Goal: Task Accomplishment & Management: Complete application form

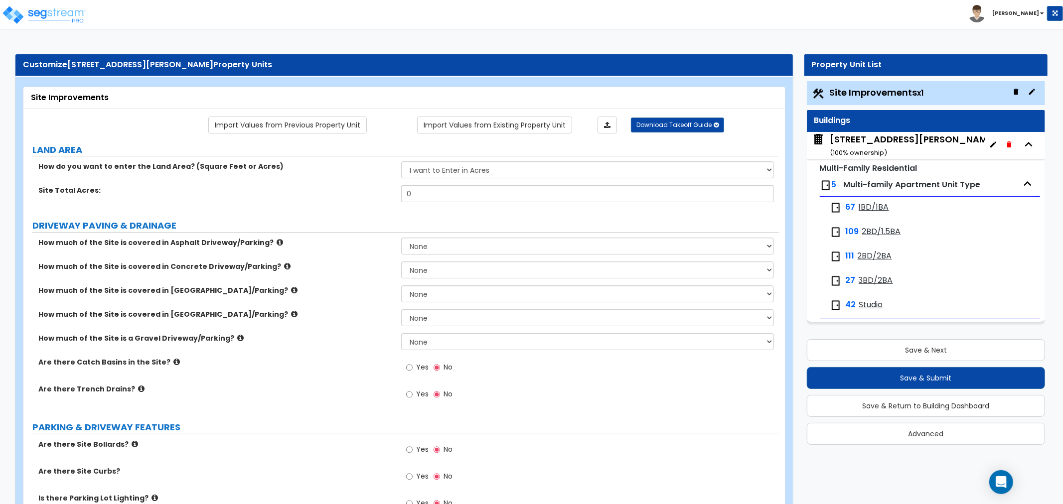
click at [870, 305] on span "Studio" at bounding box center [871, 305] width 24 height 11
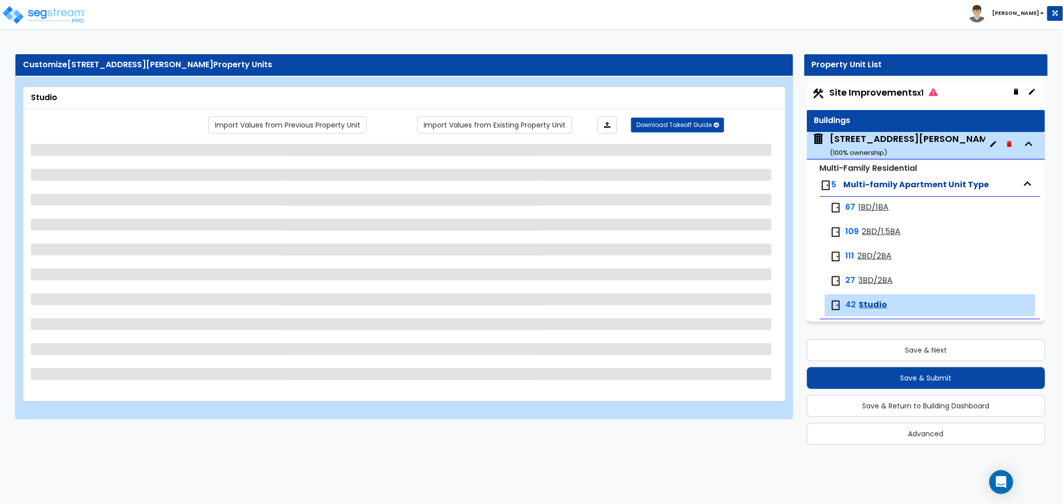
select select "1"
select select "3"
select select "1"
select select "3"
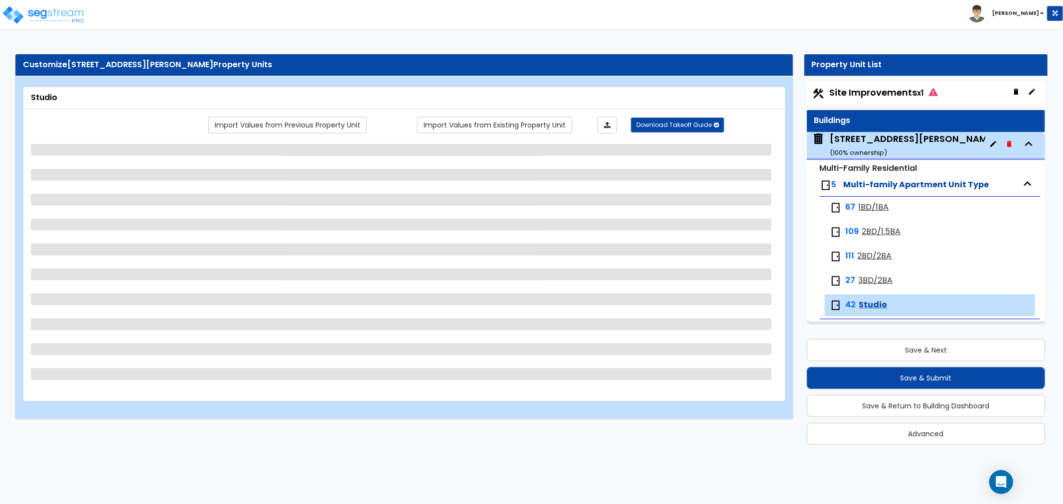
select select "1"
select select "5"
select select "2"
select select "1"
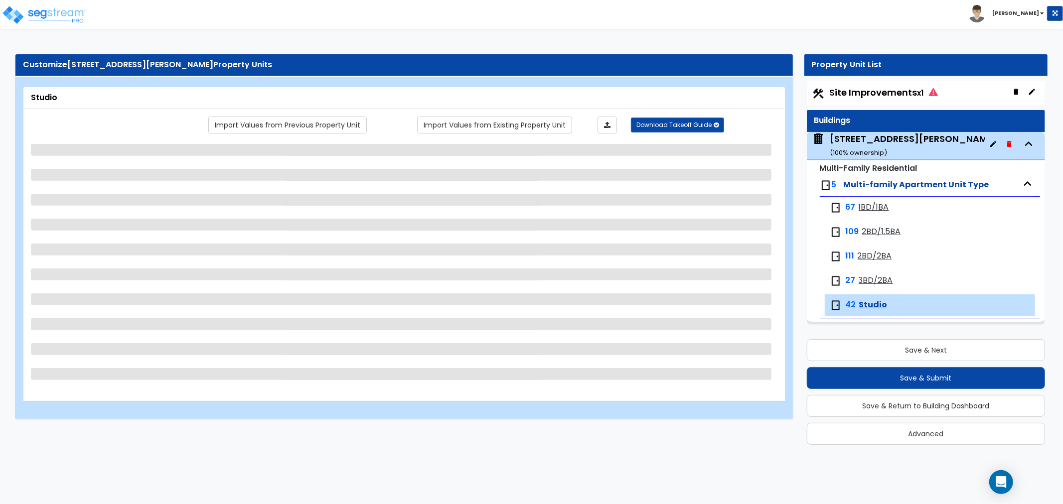
select select "3"
select select "1"
select select "2"
select select "1"
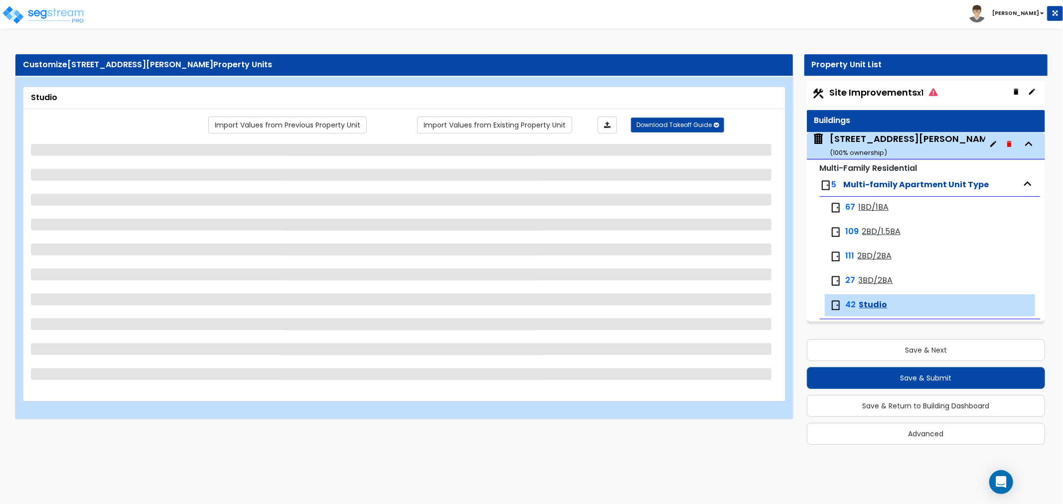
select select "2"
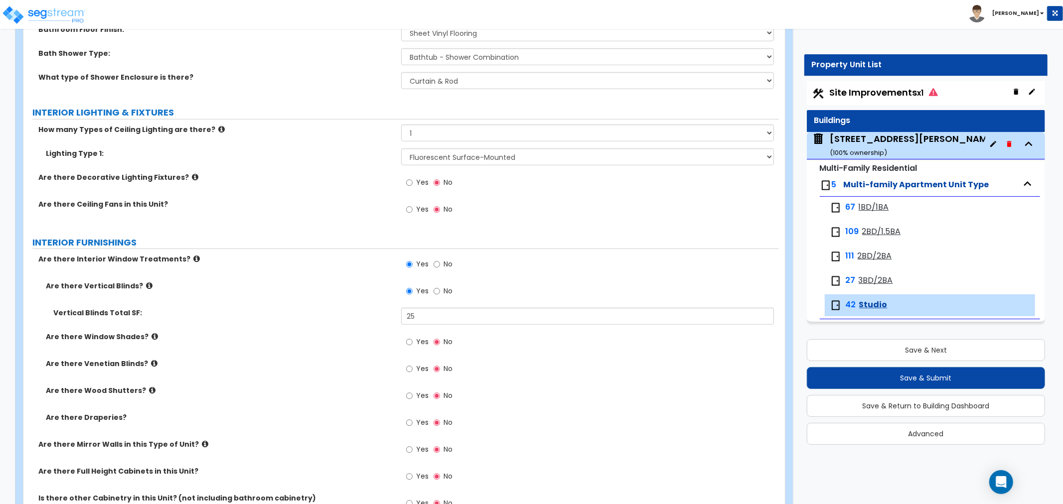
scroll to position [521, 0]
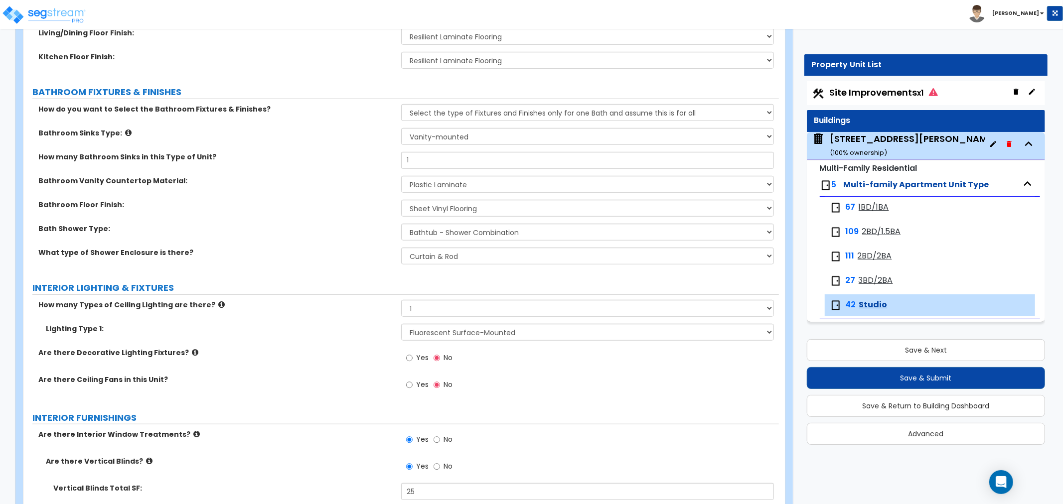
click at [879, 91] on span "Site Improvements x1" at bounding box center [884, 92] width 108 height 12
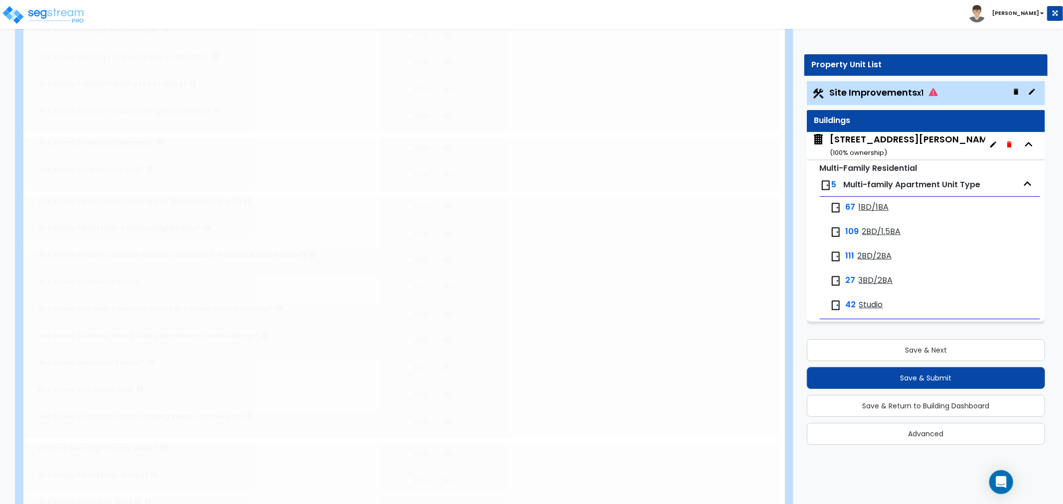
scroll to position [0, 0]
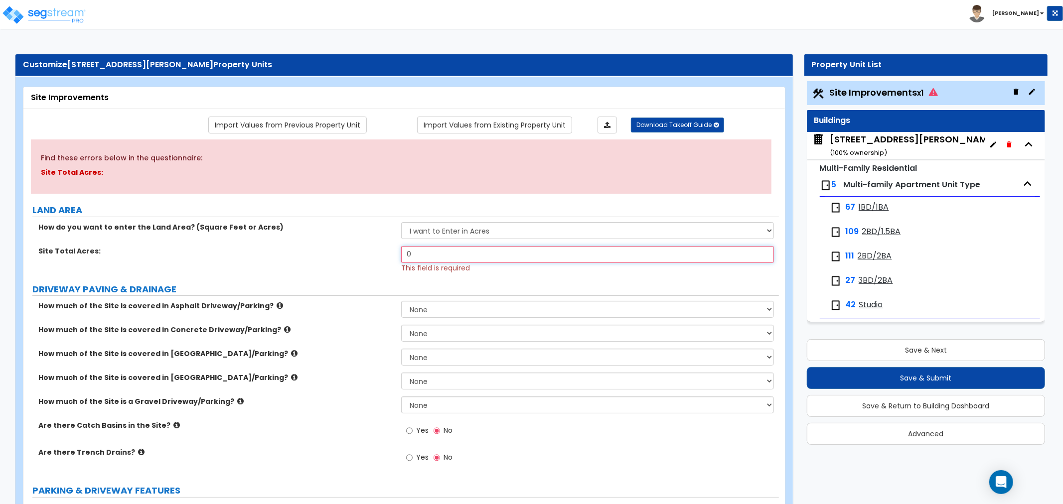
drag, startPoint x: 415, startPoint y: 255, endPoint x: 340, endPoint y: 257, distance: 74.8
click at [335, 255] on div "Site Total Acres: 0 This field is required" at bounding box center [401, 259] width 756 height 27
click at [347, 257] on div "Site Total Acres: 0 This field is required" at bounding box center [401, 259] width 756 height 27
drag, startPoint x: 407, startPoint y: 252, endPoint x: 419, endPoint y: 252, distance: 12.5
click at [419, 252] on input "0" at bounding box center [587, 254] width 373 height 17
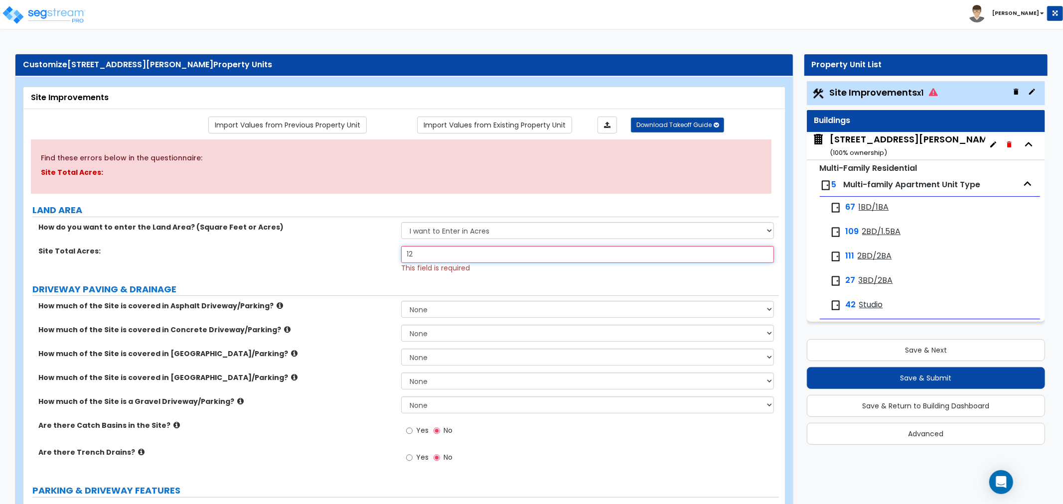
type input "12"
click at [334, 267] on div "Site Total Acres: 12 This field is required" at bounding box center [401, 259] width 756 height 27
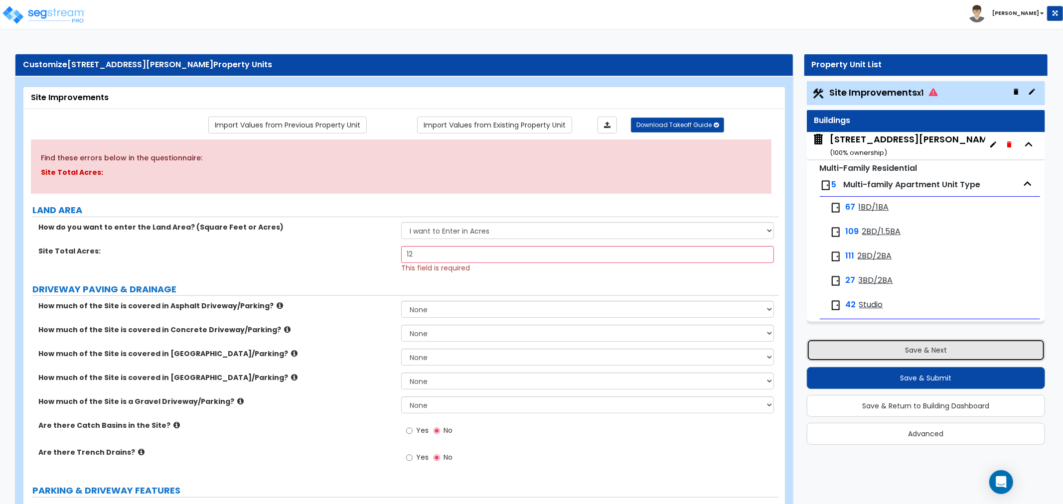
click at [909, 347] on button "Save & Next" at bounding box center [926, 350] width 238 height 22
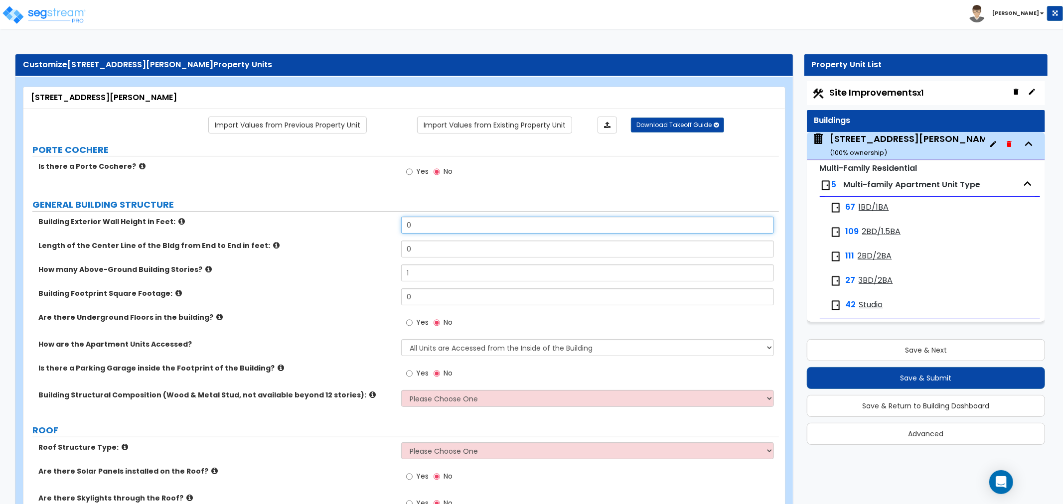
drag, startPoint x: 422, startPoint y: 229, endPoint x: 332, endPoint y: 219, distance: 90.3
click at [332, 219] on div "Building Exterior Wall Height in Feet: 0" at bounding box center [401, 229] width 756 height 24
click at [304, 256] on div "Length of the Center Line of the Bldg from End to End in feet: 0" at bounding box center [401, 253] width 756 height 24
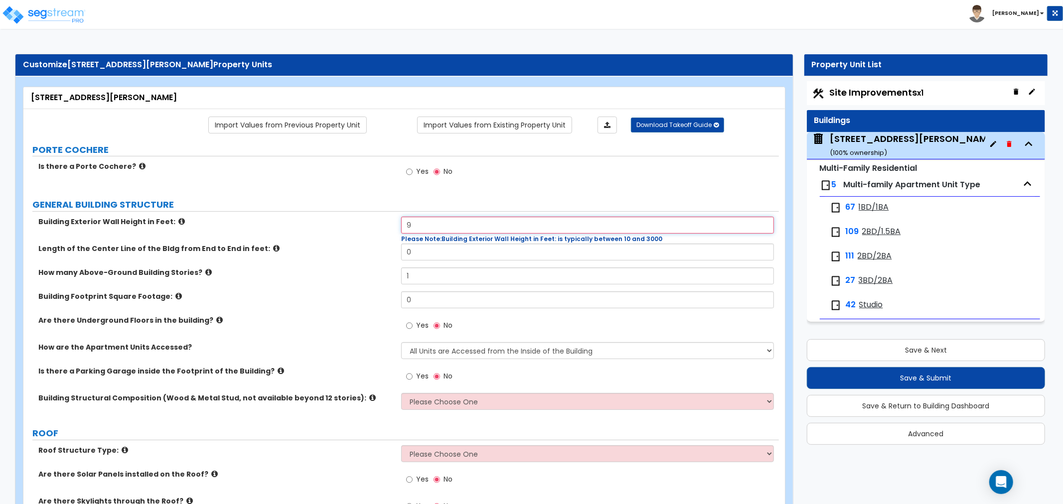
drag, startPoint x: 434, startPoint y: 230, endPoint x: 370, endPoint y: 222, distance: 63.8
click at [370, 222] on div "Building Exterior Wall Height in Feet: 9 Please Note: Building Exterior Wall He…" at bounding box center [401, 230] width 756 height 27
type input "27"
click at [334, 236] on div "Building Exterior Wall Height in Feet: 27 Please Note: Building Exterior Wall H…" at bounding box center [401, 230] width 756 height 27
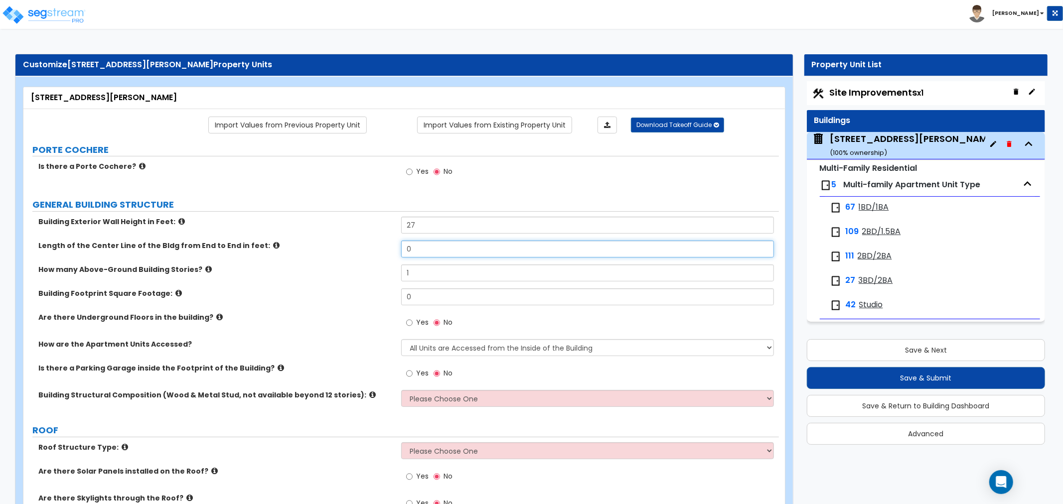
drag, startPoint x: 419, startPoint y: 248, endPoint x: 365, endPoint y: 242, distance: 54.1
click at [365, 242] on div "Length of the Center Line of the Bldg from End to End in feet: 0" at bounding box center [401, 253] width 756 height 24
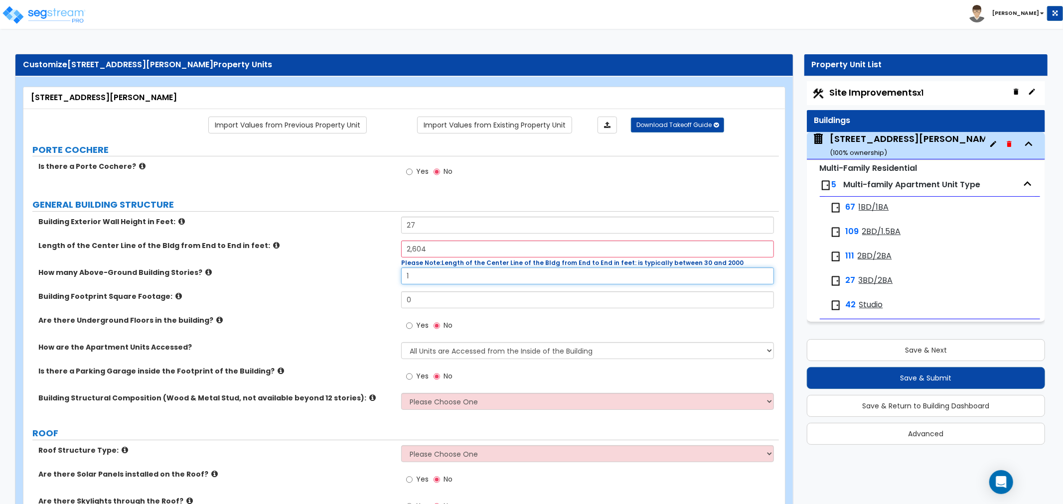
drag, startPoint x: 426, startPoint y: 267, endPoint x: 384, endPoint y: 266, distance: 42.4
click at [384, 266] on div "Building Exterior Wall Height in Feet: 27 Length of the Center Line of the Bldg…" at bounding box center [401, 317] width 741 height 200
click at [461, 277] on input "1" at bounding box center [587, 276] width 373 height 17
drag, startPoint x: 461, startPoint y: 250, endPoint x: 369, endPoint y: 248, distance: 92.2
click at [369, 248] on div "Length of the Center Line of the Bldg from End to End in feet: 2,604 Please Not…" at bounding box center [401, 254] width 756 height 27
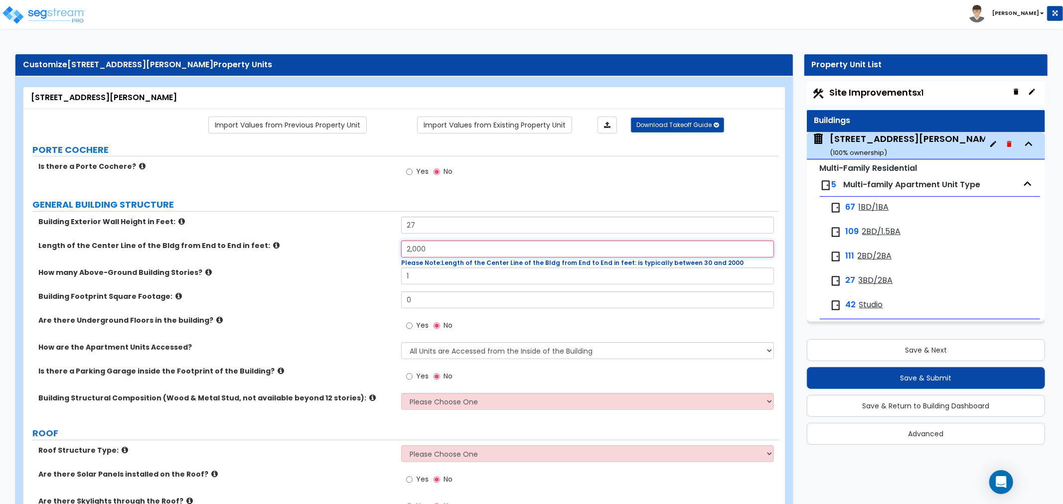
type input "2,000"
click at [369, 273] on label "How many Above-Ground Building Stories?" at bounding box center [215, 273] width 355 height 10
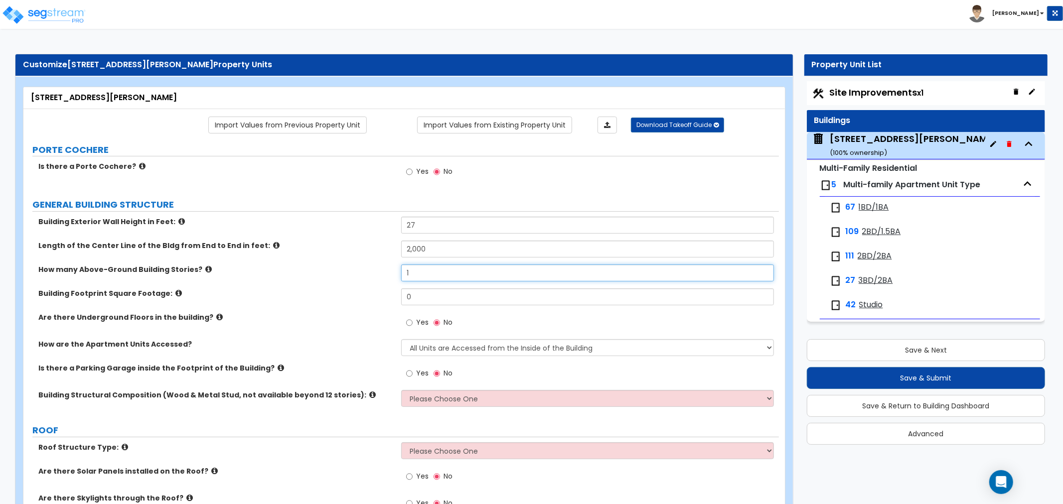
drag, startPoint x: 425, startPoint y: 272, endPoint x: 410, endPoint y: 272, distance: 14.5
click at [410, 272] on input "1" at bounding box center [587, 273] width 373 height 17
drag, startPoint x: 410, startPoint y: 272, endPoint x: 401, endPoint y: 272, distance: 9.0
click at [401, 272] on input "1" at bounding box center [587, 273] width 373 height 17
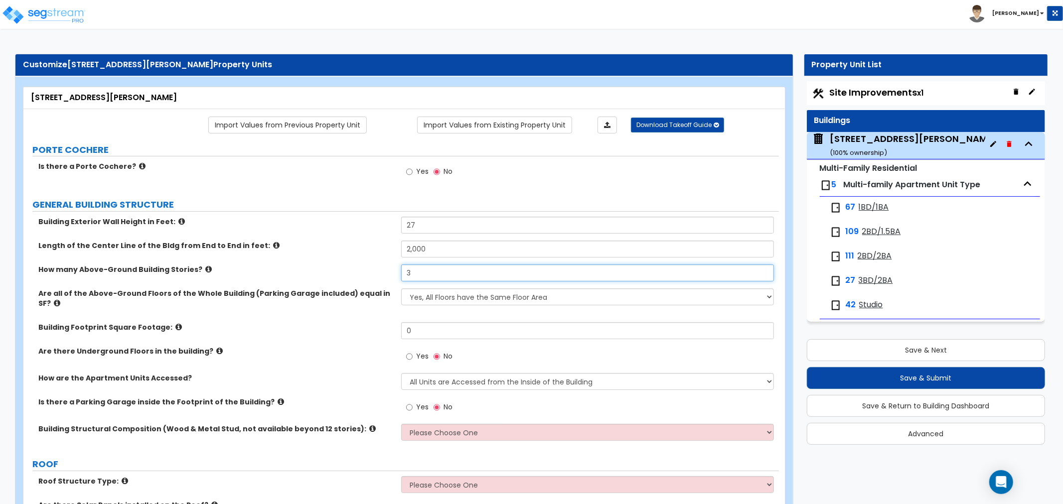
type input "3"
click at [60, 300] on icon at bounding box center [57, 303] width 6 height 7
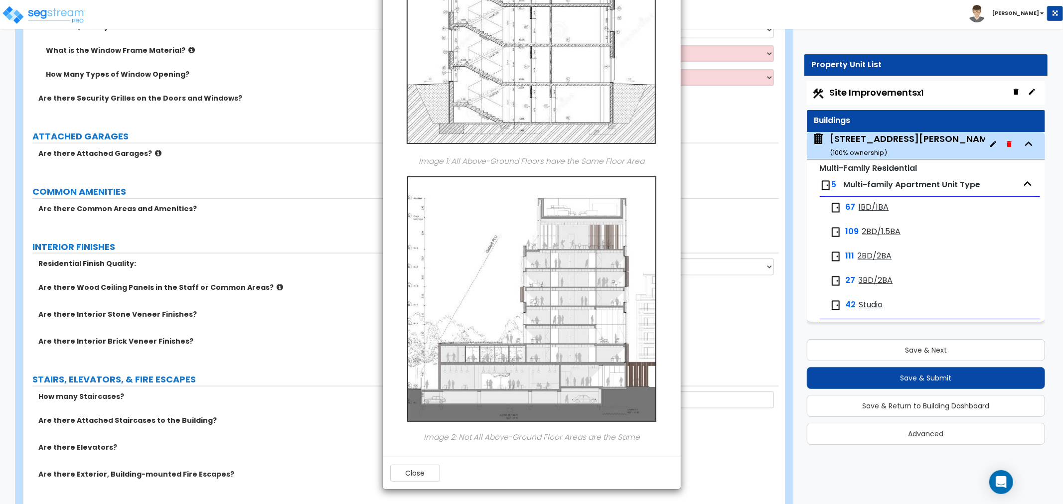
scroll to position [1163, 0]
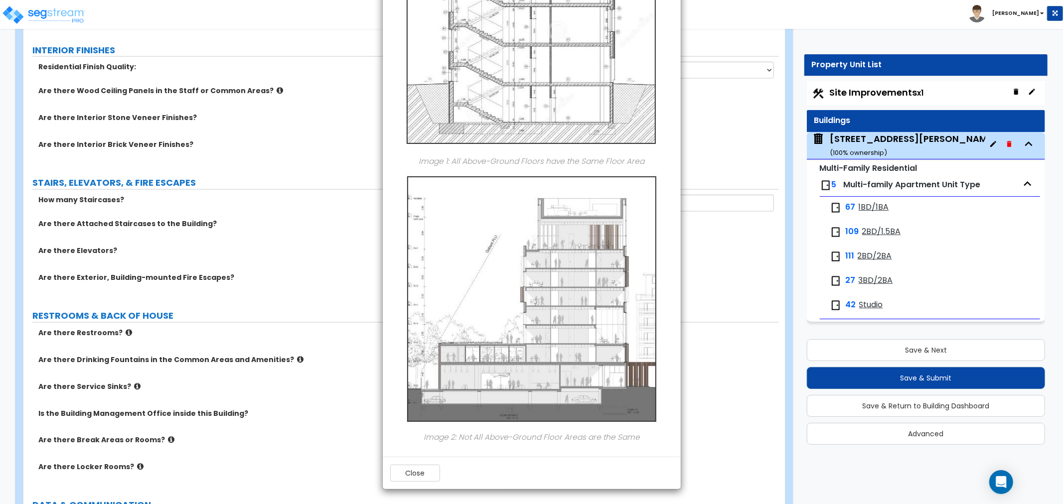
click at [733, 225] on div "× Information of Are all of the Above-Ground Floors of the Whole Building (Park…" at bounding box center [531, 252] width 1063 height 504
click at [406, 469] on button "Close" at bounding box center [415, 473] width 50 height 17
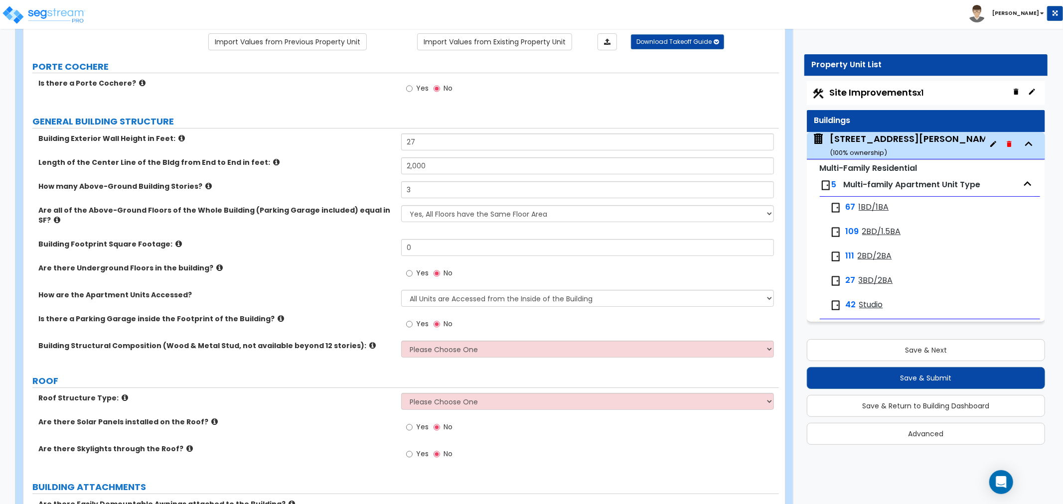
scroll to position [0, 0]
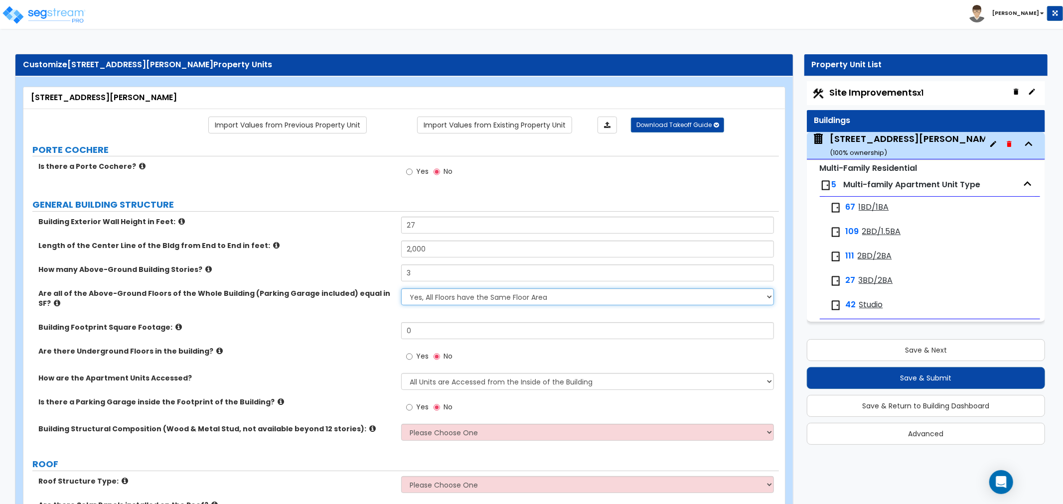
click at [442, 297] on select "Yes, All Floors have the Same Floor Area No, Not All Floor Areas are the Same" at bounding box center [587, 297] width 373 height 17
click at [362, 324] on div "Building Footprint Square Footage: 0" at bounding box center [401, 334] width 756 height 24
click at [445, 298] on select "Yes, All Floors have the Same Floor Area No, Not All Floor Areas are the Same" at bounding box center [587, 297] width 373 height 17
select select "1"
click at [401, 289] on select "Yes, All Floors have the Same Floor Area No, Not All Floor Areas are the Same" at bounding box center [587, 297] width 373 height 17
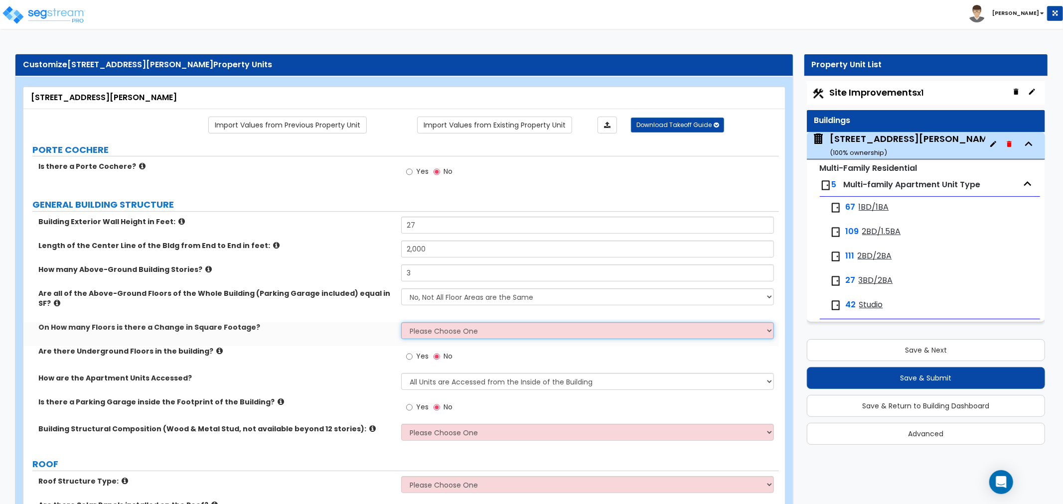
click at [423, 322] on select "Please Choose One 1 2 3 4 5" at bounding box center [587, 330] width 373 height 17
select select "2"
click at [401, 322] on select "Please Choose One 1 2 3 4 5" at bounding box center [587, 330] width 373 height 17
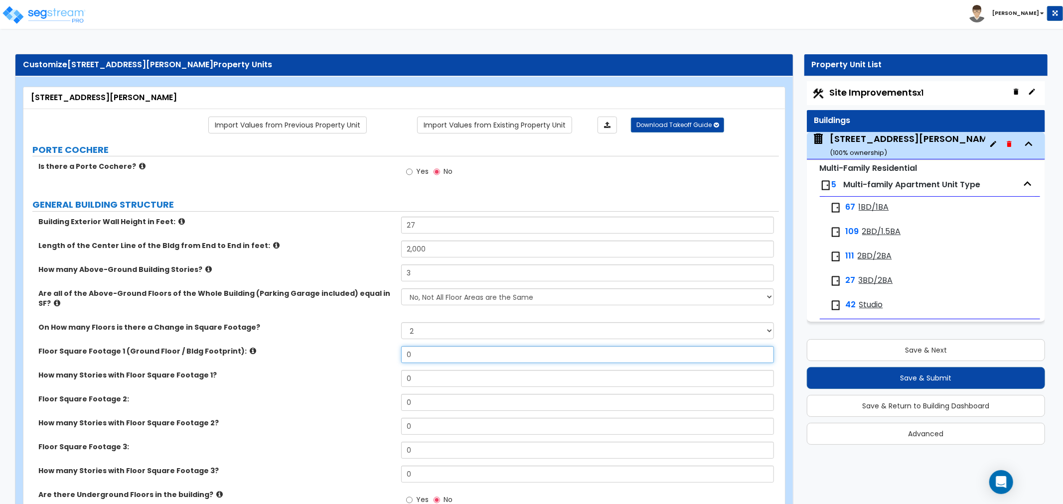
drag, startPoint x: 420, startPoint y: 347, endPoint x: 396, endPoint y: 347, distance: 23.9
click at [396, 347] on div "Floor Square Footage 1 (Ground Floor / Bldg Footprint): 0" at bounding box center [401, 358] width 756 height 24
drag, startPoint x: 440, startPoint y: 346, endPoint x: 396, endPoint y: 347, distance: 44.4
click at [396, 347] on div "Floor Square Footage 1 (Ground Floor / Bldg Footprint): 41,450" at bounding box center [401, 358] width 756 height 24
type input "101,200"
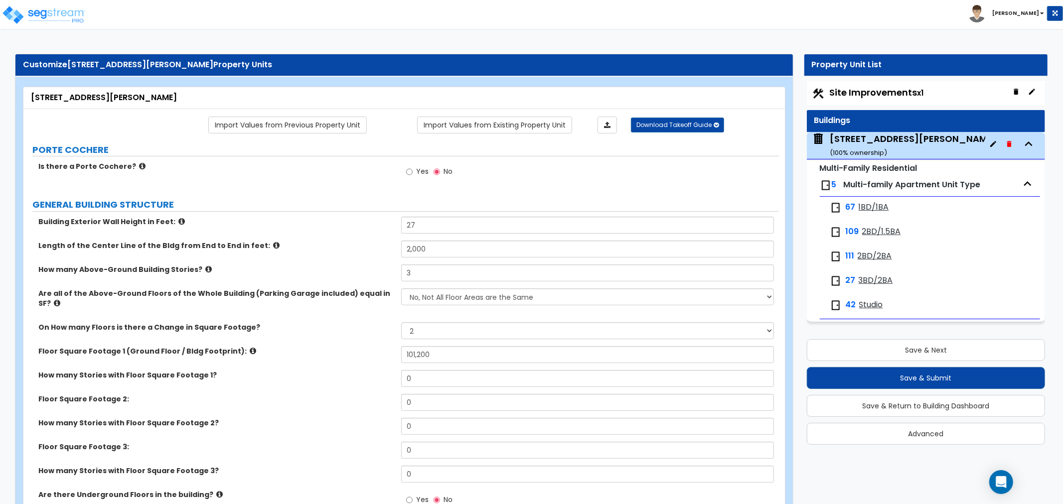
click at [359, 346] on label "Floor Square Footage 1 (Ground Floor / Bldg Footprint):" at bounding box center [215, 351] width 355 height 10
drag, startPoint x: 421, startPoint y: 365, endPoint x: 341, endPoint y: 370, distance: 79.9
click at [340, 371] on div "How many Stories with Floor Square Footage 1? 0" at bounding box center [401, 382] width 756 height 24
type input "1"
click at [325, 394] on label "Floor Square Footage 2:" at bounding box center [215, 399] width 355 height 10
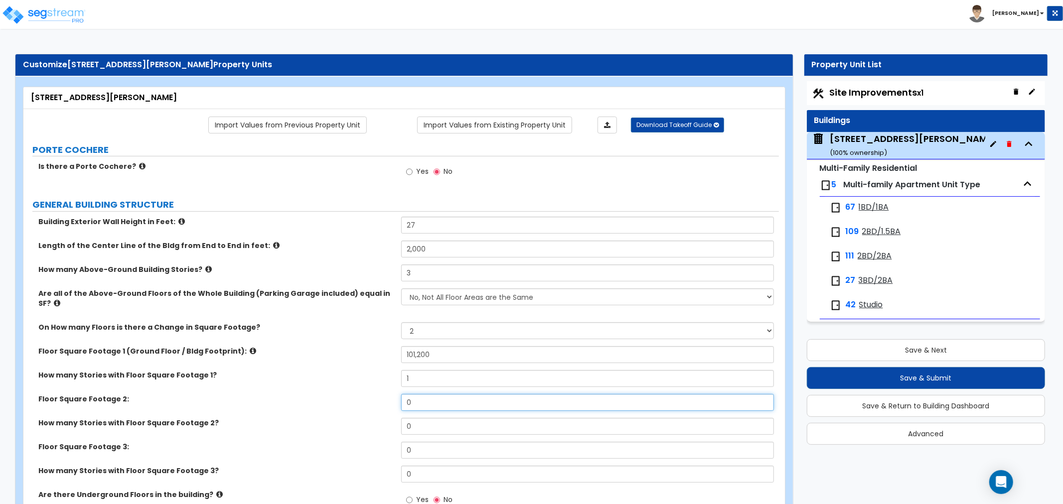
drag, startPoint x: 423, startPoint y: 391, endPoint x: 382, endPoint y: 396, distance: 40.7
click at [382, 396] on div "Floor Square Footage 2: 0" at bounding box center [401, 406] width 756 height 24
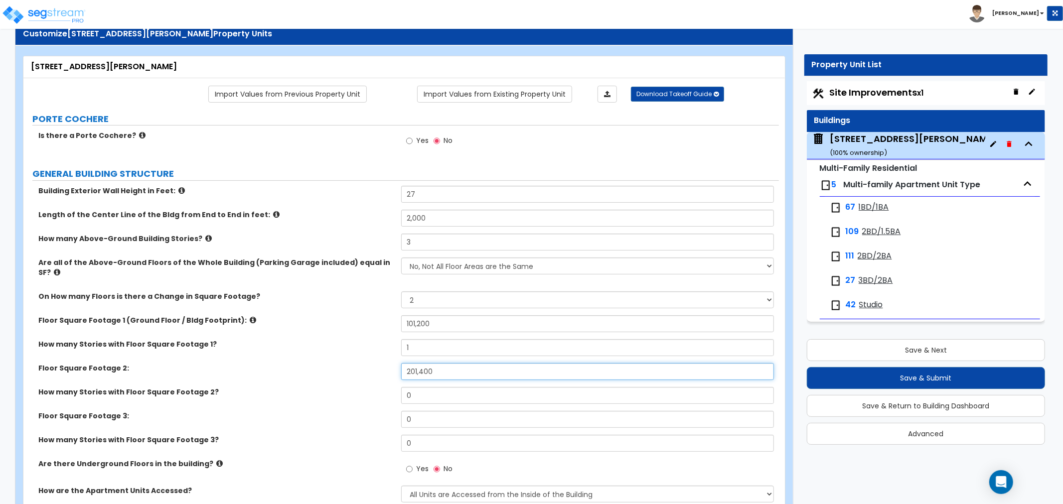
scroll to position [55, 0]
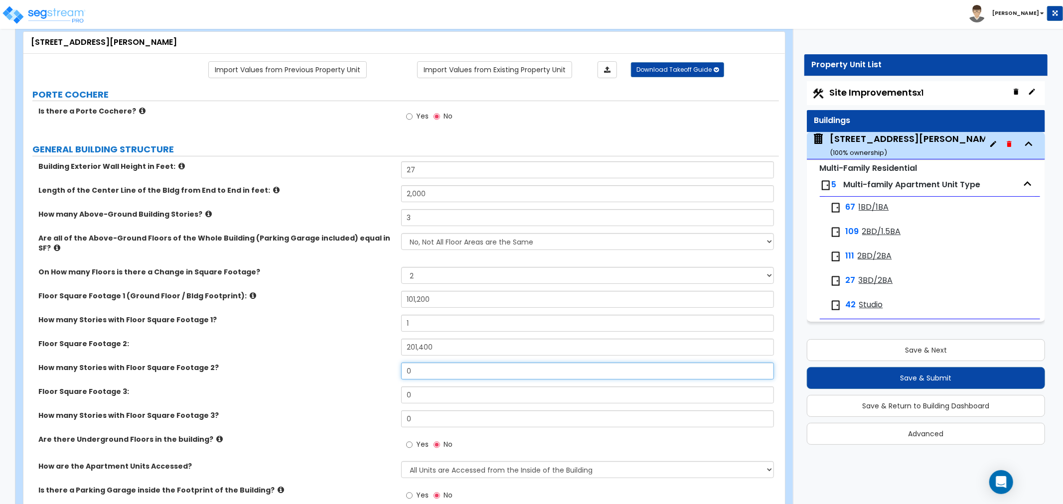
drag, startPoint x: 417, startPoint y: 364, endPoint x: 343, endPoint y: 368, distance: 73.8
click at [343, 369] on div "How many Stories with Floor Square Footage 2? 0" at bounding box center [401, 375] width 756 height 24
click at [350, 339] on div "Floor Square Footage 2: 201,400" at bounding box center [401, 351] width 756 height 24
type input "100,700"
drag, startPoint x: 428, startPoint y: 360, endPoint x: 372, endPoint y: 366, distance: 55.6
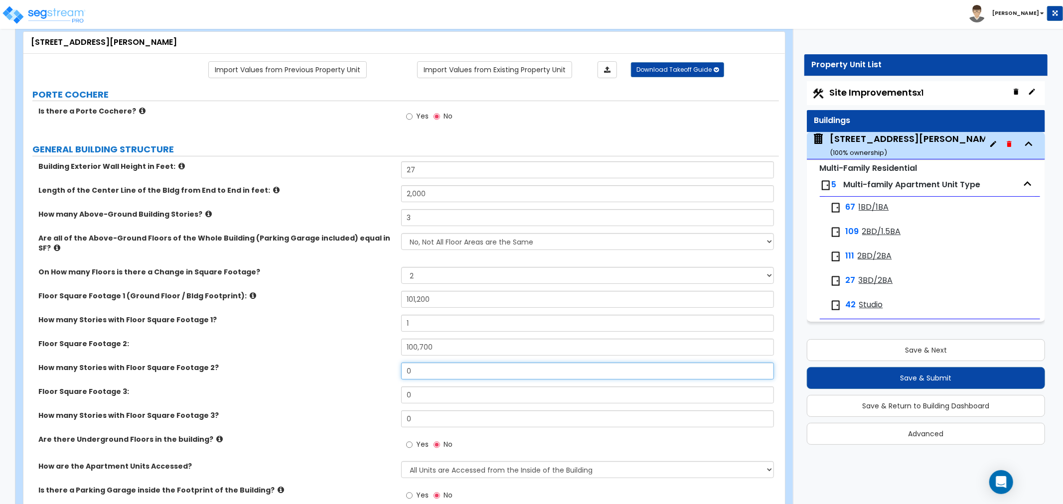
click at [372, 366] on div "How many Stories with Floor Square Footage 2? 0" at bounding box center [401, 375] width 756 height 24
type input "1"
drag, startPoint x: 297, startPoint y: 395, endPoint x: 278, endPoint y: 380, distance: 23.4
click at [297, 394] on div "Floor Square Footage 3: 0" at bounding box center [401, 399] width 756 height 24
drag, startPoint x: 417, startPoint y: 384, endPoint x: 353, endPoint y: 387, distance: 63.9
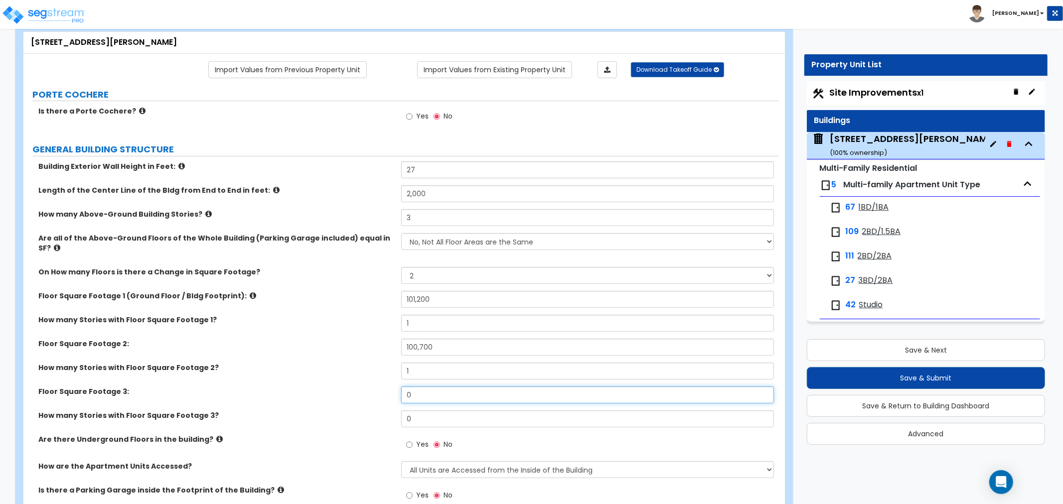
click at [353, 387] on div "Floor Square Footage 3: 0" at bounding box center [401, 399] width 756 height 24
type input "78,250"
drag, startPoint x: 417, startPoint y: 402, endPoint x: 377, endPoint y: 406, distance: 39.6
click at [377, 411] on div "How many Stories with Floor Square Footage 3? 0" at bounding box center [401, 423] width 756 height 24
type input "3"
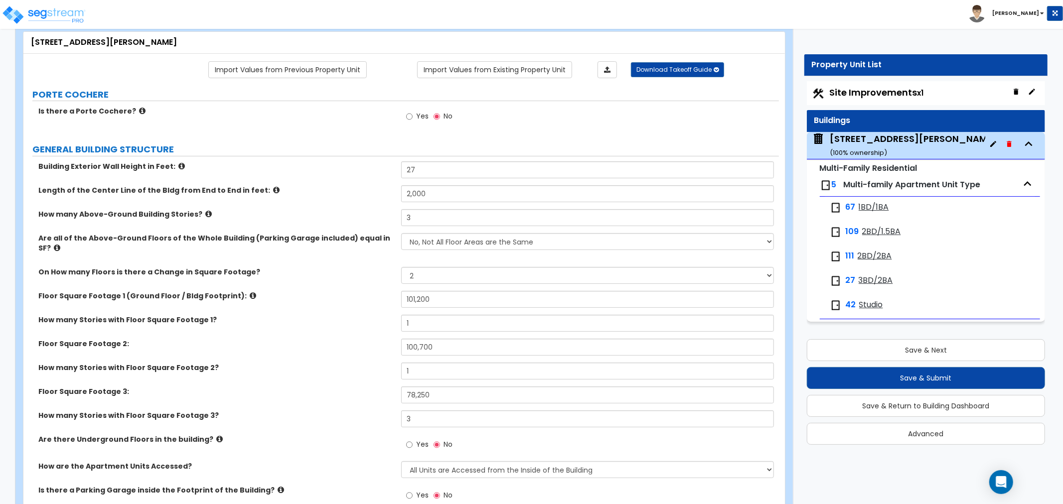
click at [377, 364] on div "How many Stories with Floor Square Footage 2? 1" at bounding box center [401, 375] width 756 height 24
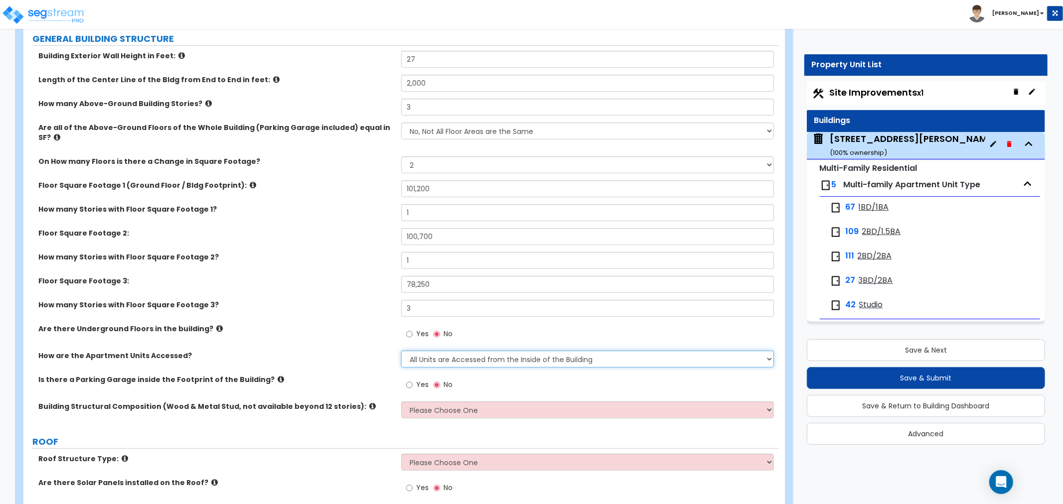
click at [474, 351] on select "All Units are Accessed from the Inside of the Building All Units are Accessed f…" at bounding box center [587, 359] width 373 height 17
click at [401, 351] on select "All Units are Accessed from the Inside of the Building All Units are Accessed f…" at bounding box center [587, 359] width 373 height 17
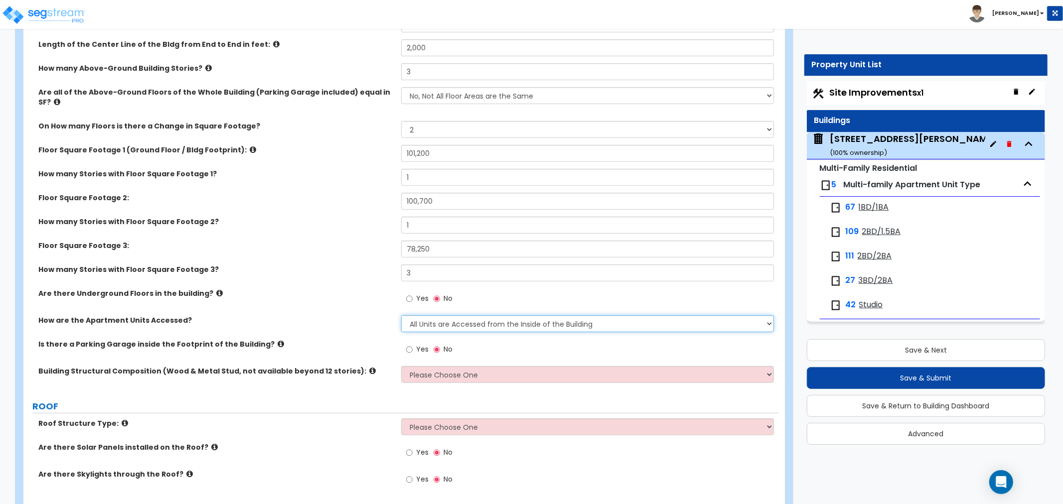
scroll to position [221, 0]
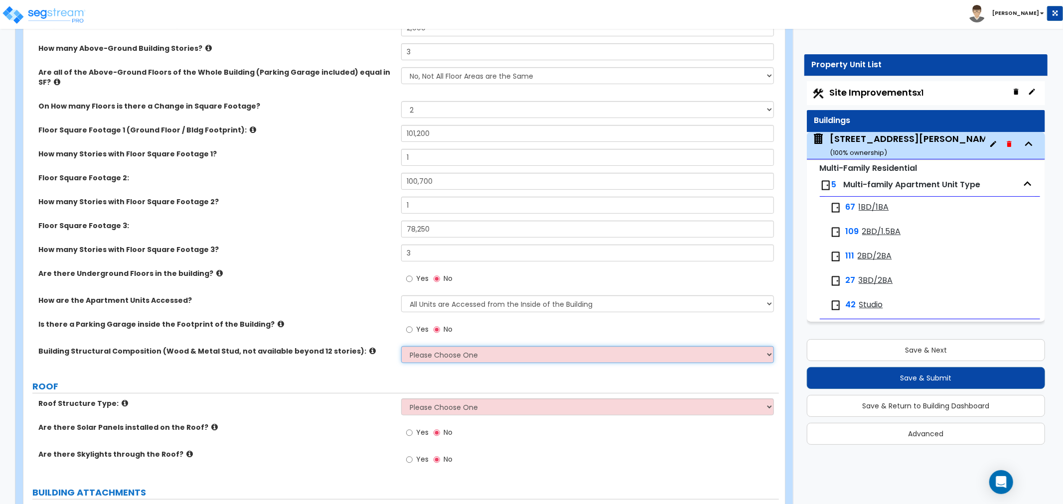
click at [471, 347] on select "Please Choose One Reinforced Concrete Structural Steel Brick Masonry CMU Masonr…" at bounding box center [587, 354] width 373 height 17
select select "7"
click at [401, 346] on select "Please Choose One Reinforced Concrete Structural Steel Brick Masonry CMU Masonr…" at bounding box center [587, 354] width 373 height 17
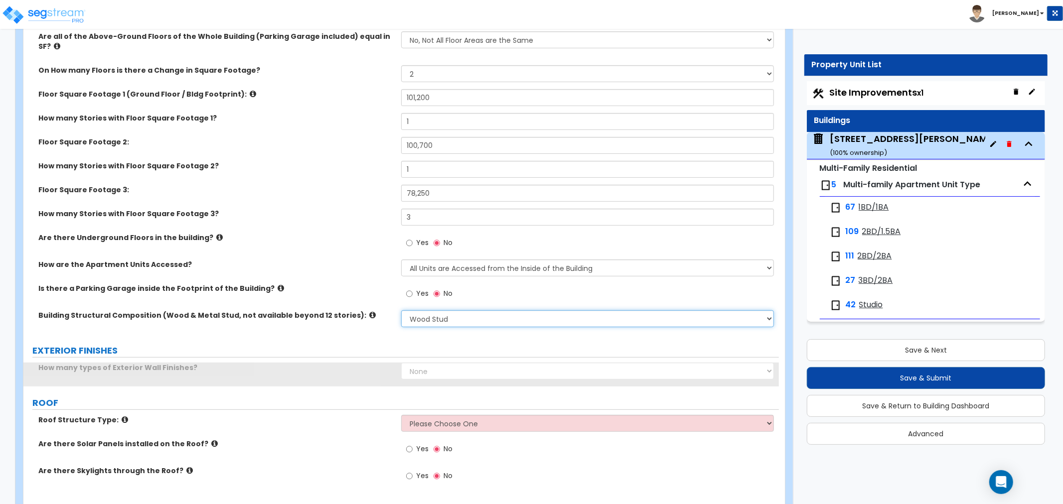
scroll to position [277, 0]
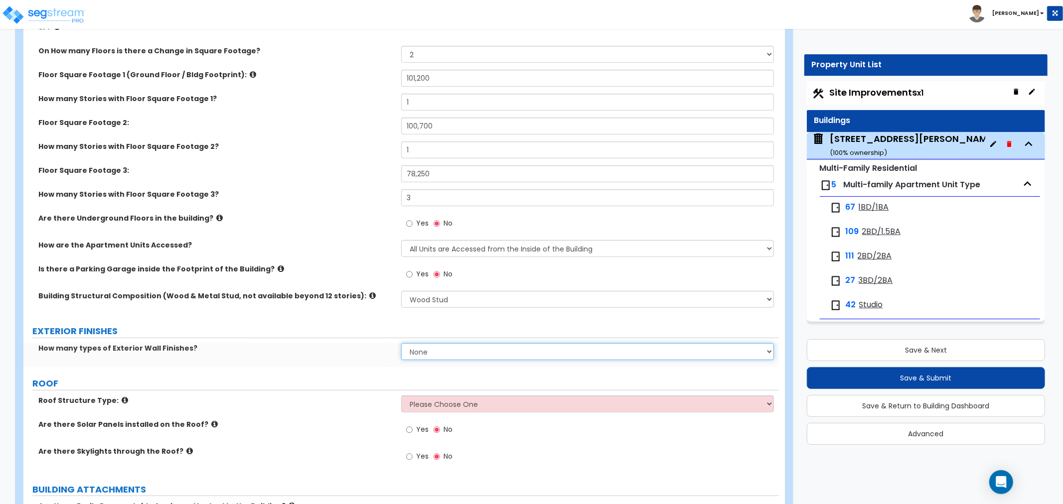
click at [436, 343] on select "None 1 2 3" at bounding box center [587, 351] width 373 height 17
select select "2"
click at [401, 343] on select "None 1 2 3" at bounding box center [587, 351] width 373 height 17
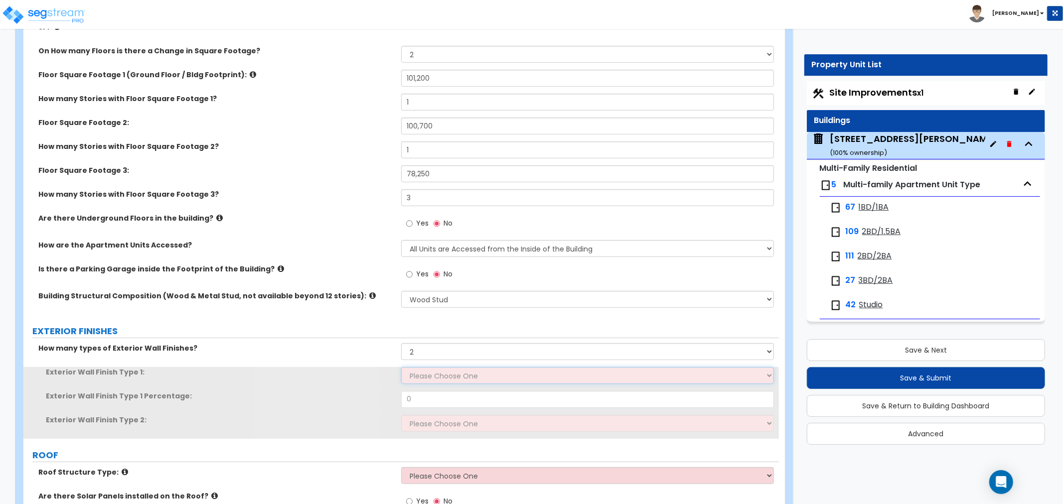
click at [432, 370] on select "Please Choose One No Finish/Shared Wall No Wall Brick Veneer Stone Veneer Wood …" at bounding box center [587, 375] width 373 height 17
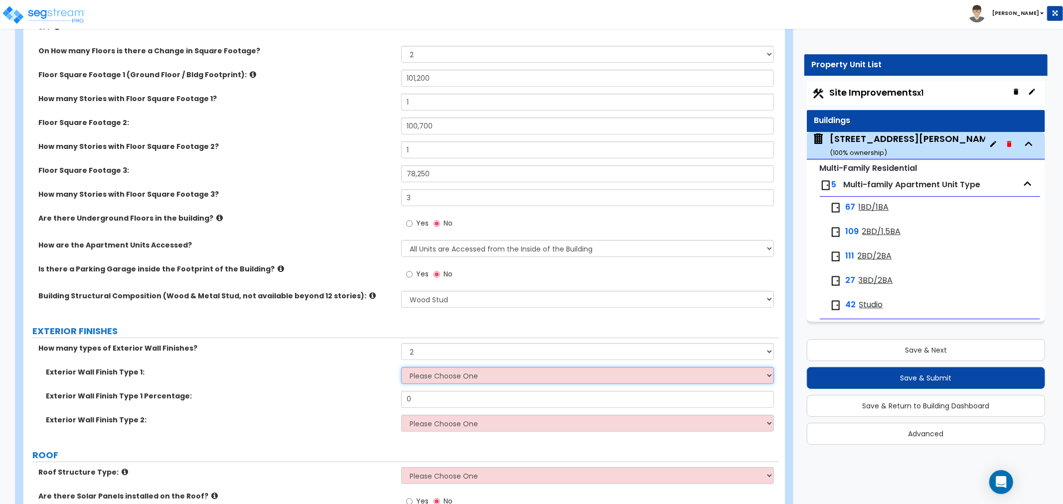
select select "2"
click at [401, 367] on select "Please Choose One No Finish/Shared Wall No Wall Brick Veneer Stone Veneer Wood …" at bounding box center [587, 375] width 373 height 17
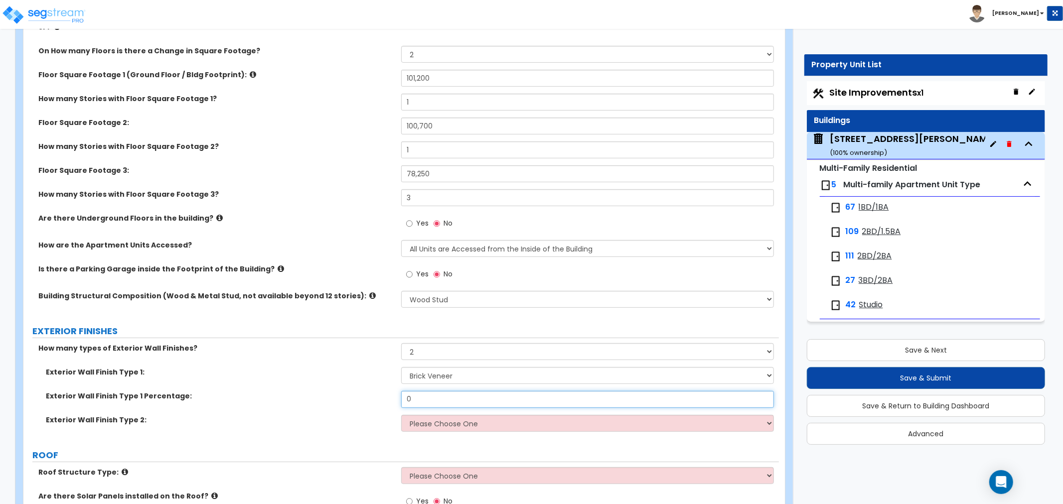
drag, startPoint x: 427, startPoint y: 384, endPoint x: 353, endPoint y: 389, distance: 74.5
click at [353, 391] on div "Exterior Wall Finish Type 1 Percentage: 0" at bounding box center [401, 403] width 756 height 24
type input "65"
click at [433, 415] on select "Please Choose One No Finish/Shared Wall No Wall Brick Veneer Stone Veneer Wood …" at bounding box center [587, 423] width 373 height 17
select select "4"
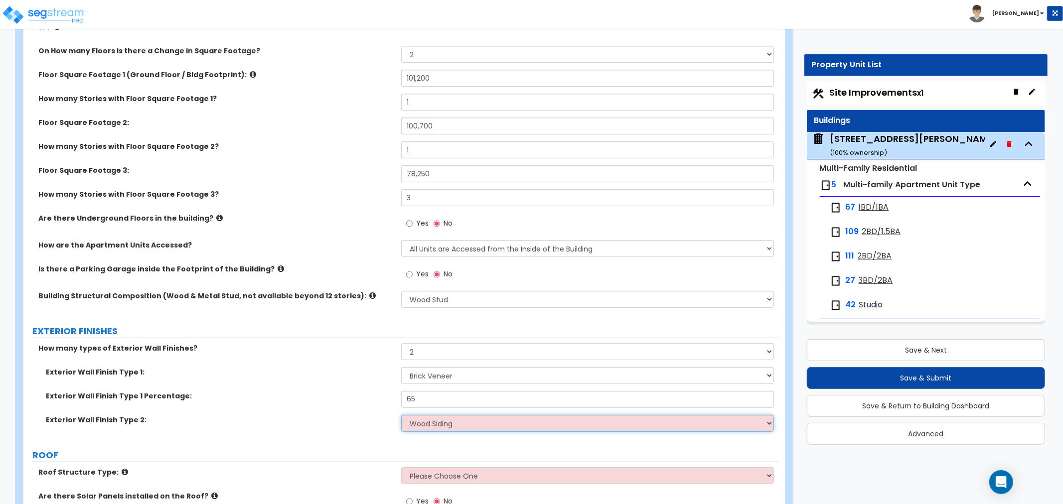
click at [401, 415] on select "Please Choose One No Finish/Shared Wall No Wall Brick Veneer Stone Veneer Wood …" at bounding box center [587, 423] width 373 height 17
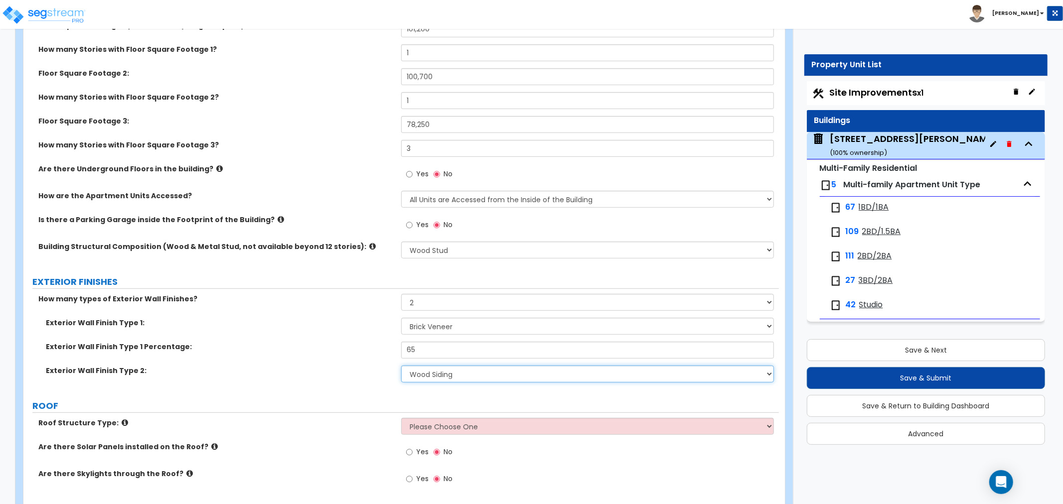
scroll to position [387, 0]
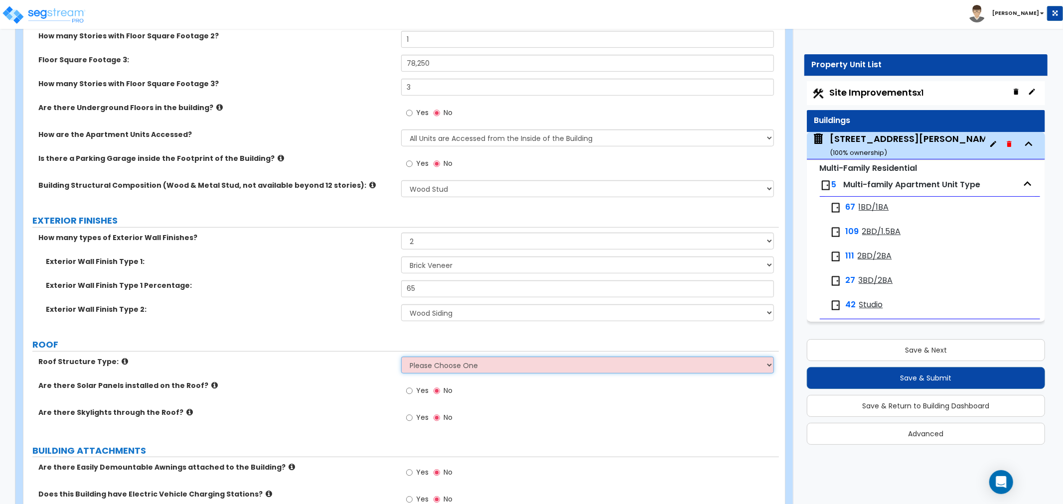
click at [428, 357] on select "Please Choose One Gable Roof Flat Roof Hybrid Gable & Flat Roof" at bounding box center [587, 365] width 373 height 17
select select "3"
click at [401, 357] on select "Please Choose One Gable Roof Flat Roof Hybrid Gable & Flat Roof" at bounding box center [587, 365] width 373 height 17
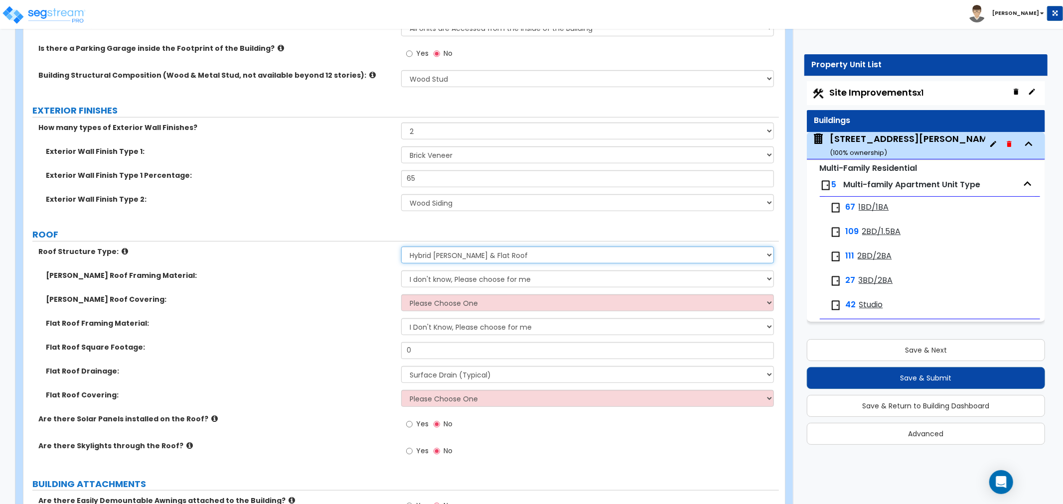
scroll to position [498, 0]
click at [453, 270] on select "I don't know, Please choose for me Metal Wood" at bounding box center [587, 278] width 373 height 17
select select "2"
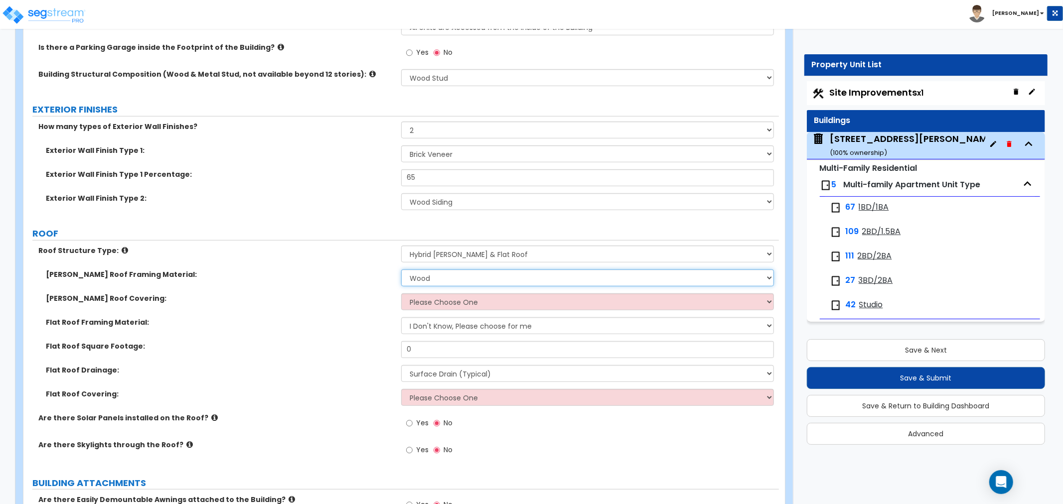
click at [401, 270] on select "I don't know, Please choose for me Metal Wood" at bounding box center [587, 278] width 373 height 17
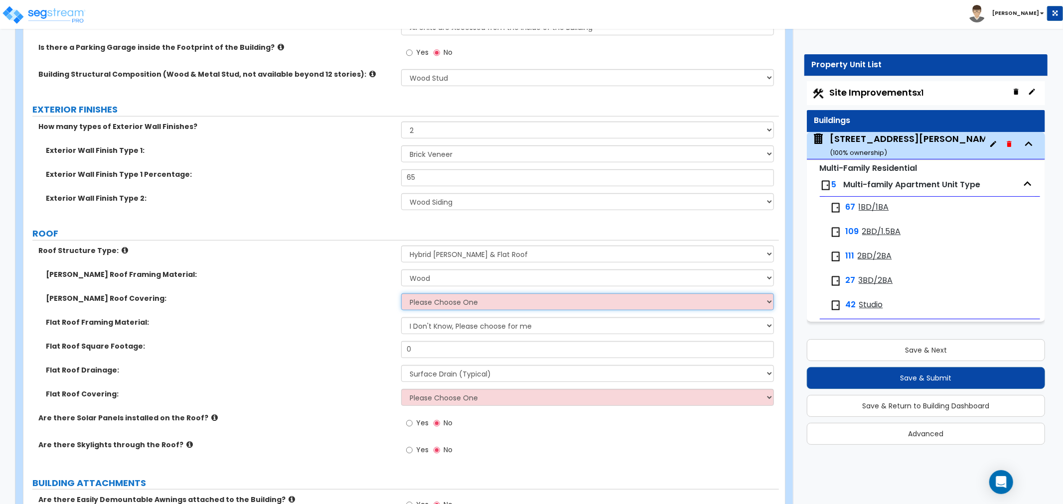
click at [441, 294] on select "Please Choose One Asphalt Shingle Clay Tile Wood Shingle Metal Shingle Standing…" at bounding box center [587, 302] width 373 height 17
select select "1"
click at [401, 294] on select "Please Choose One Asphalt Shingle Clay Tile Wood Shingle Metal Shingle Standing…" at bounding box center [587, 302] width 373 height 17
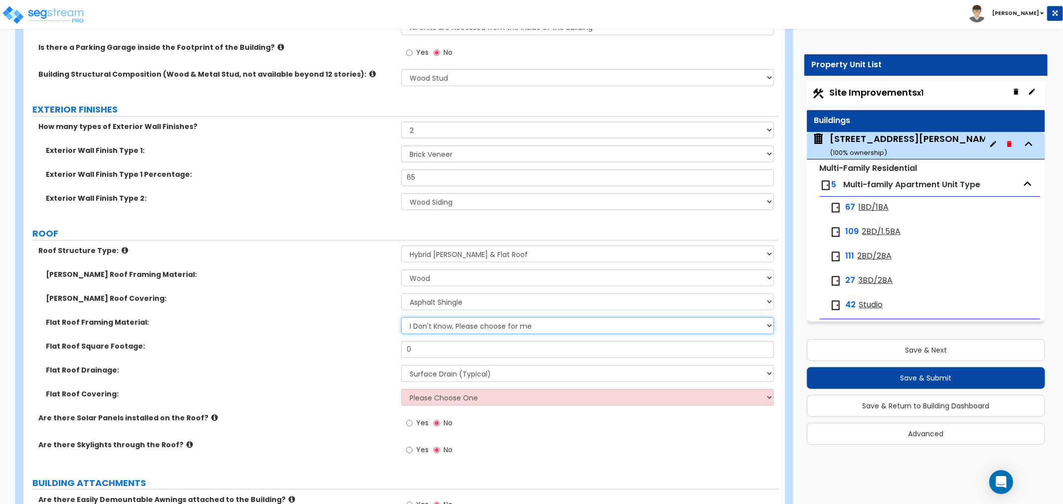
click at [442, 317] on select "I Don't Know, Please choose for me Metal Wood" at bounding box center [587, 325] width 373 height 17
select select "2"
click at [401, 317] on select "I Don't Know, Please choose for me Metal Wood" at bounding box center [587, 325] width 373 height 17
click at [432, 341] on input "0" at bounding box center [587, 349] width 373 height 17
drag, startPoint x: 424, startPoint y: 341, endPoint x: 372, endPoint y: 340, distance: 51.3
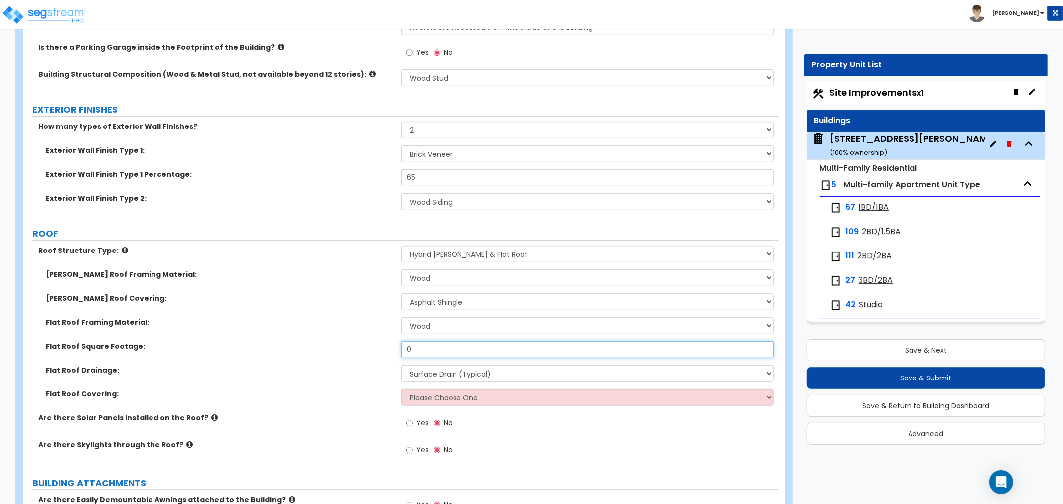
click at [372, 341] on div "Flat Roof Square Footage: 0" at bounding box center [401, 353] width 756 height 24
type input "16,750"
click at [474, 365] on select "Surface Drain (Typical) Gutters Downspout Only" at bounding box center [587, 373] width 373 height 17
select select "1"
click at [401, 365] on select "Surface Drain (Typical) Gutters Downspout Only" at bounding box center [587, 373] width 373 height 17
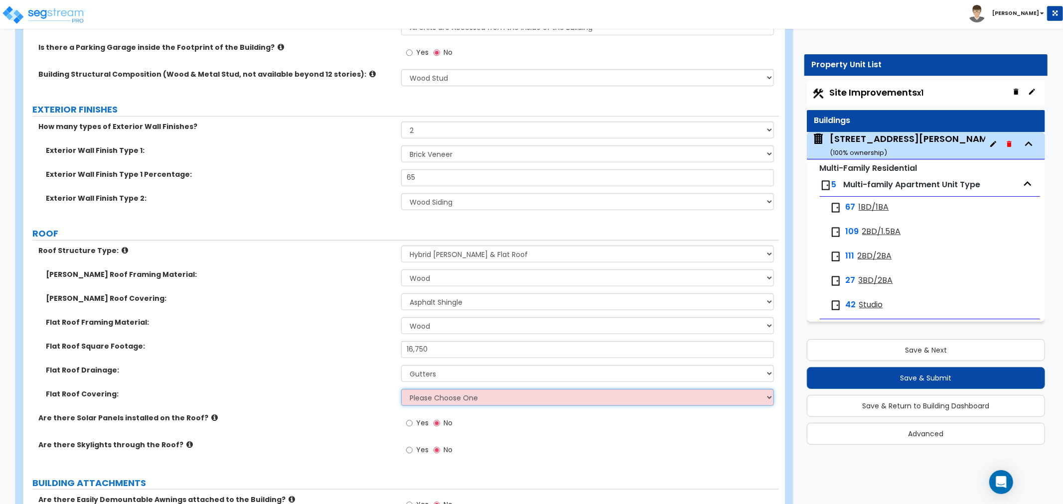
click at [453, 390] on select "Please Choose One Rolled Asphalt PVC Membrane Plastic (EPDM) Membrane Asphalt F…" at bounding box center [587, 397] width 373 height 17
select select "2"
click at [401, 389] on select "Please Choose One Rolled Asphalt PVC Membrane Plastic (EPDM) Membrane Asphalt F…" at bounding box center [587, 397] width 373 height 17
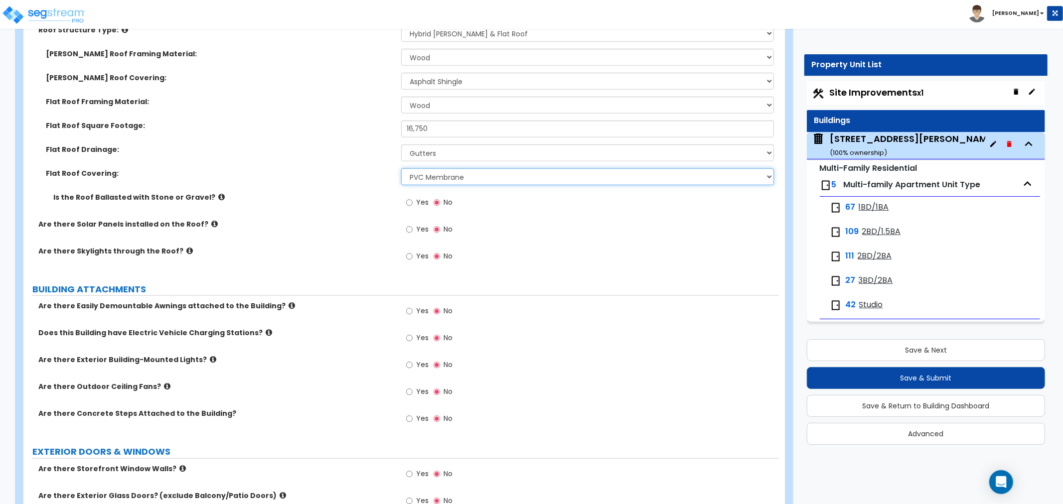
scroll to position [720, 0]
drag, startPoint x: 357, startPoint y: 321, endPoint x: 352, endPoint y: 308, distance: 14.2
click at [357, 327] on label "Does this Building have Electric Vehicle Charging Stations?" at bounding box center [215, 332] width 355 height 10
click at [257, 172] on div "Flat Roof Covering: Please Choose One Rolled Asphalt PVC Membrane Plastic (EPDM…" at bounding box center [401, 180] width 756 height 24
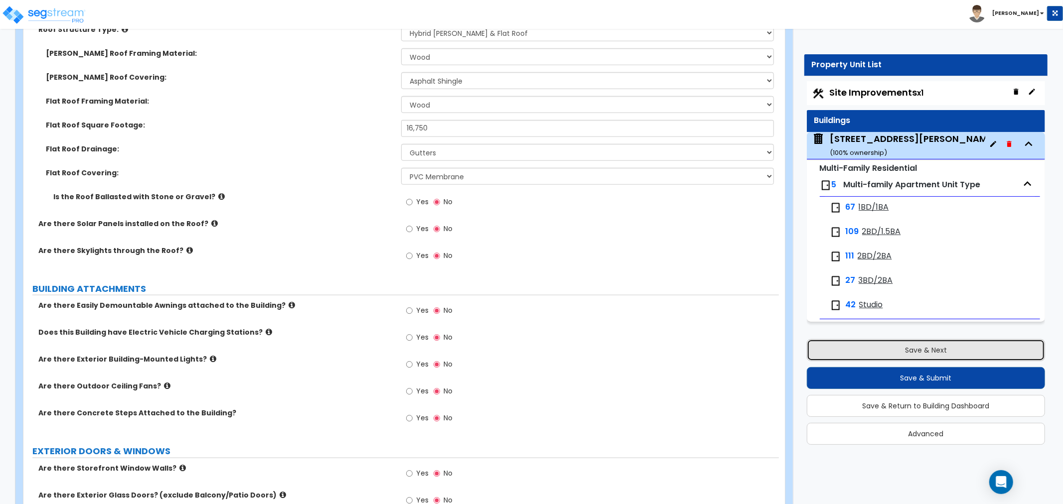
click at [930, 348] on button "Save & Next" at bounding box center [926, 350] width 238 height 22
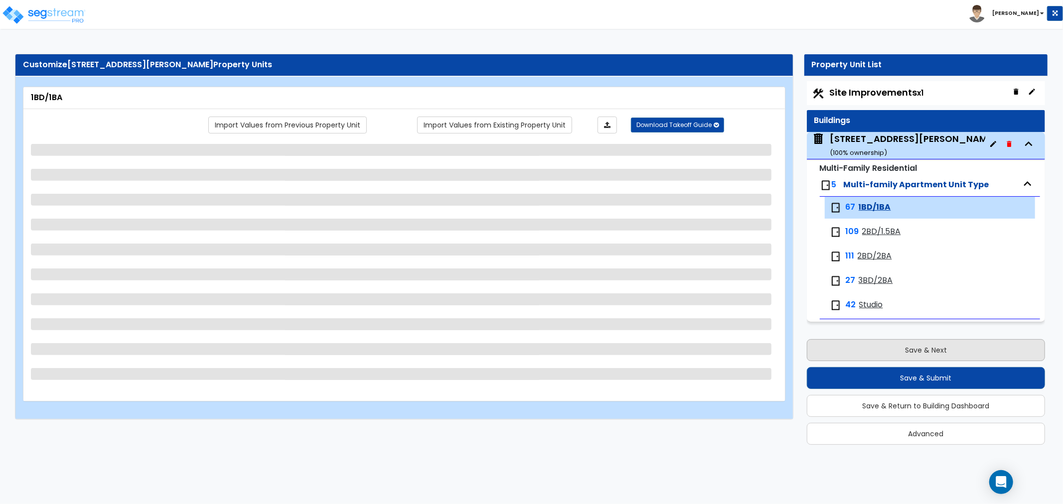
scroll to position [0, 0]
select select "3"
select select "5"
select select "3"
select select "1"
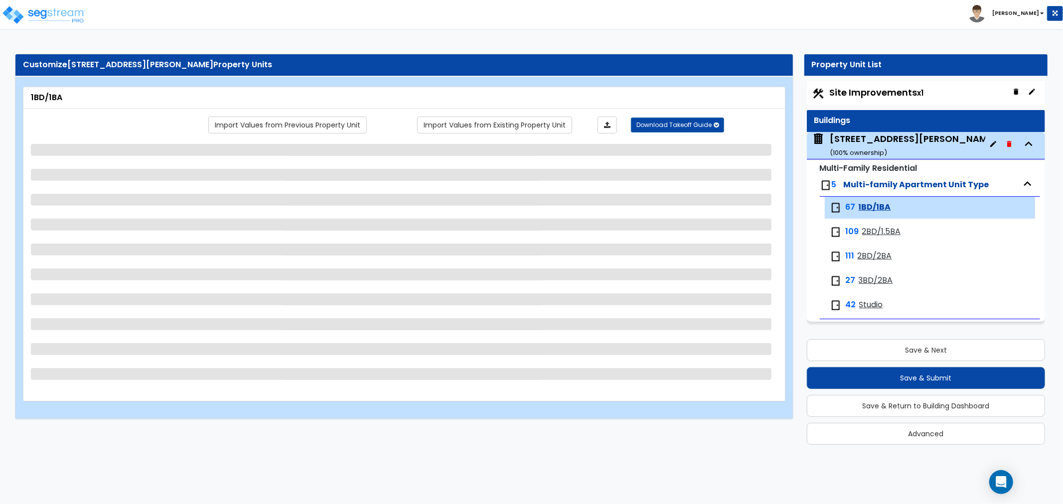
select select "3"
select select "5"
select select "2"
select select "1"
select select "4"
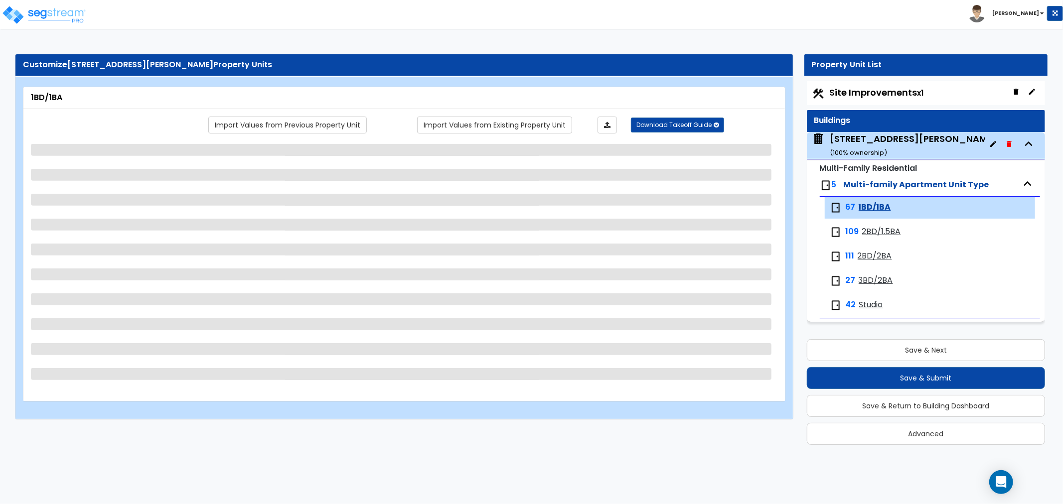
select select "1"
select select "2"
select select "1"
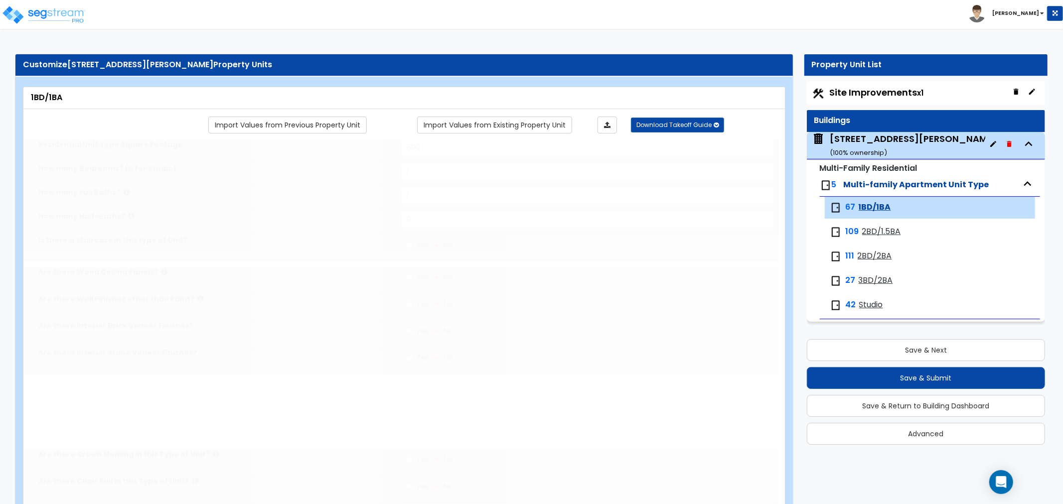
radio input "true"
select select "1"
select select "3"
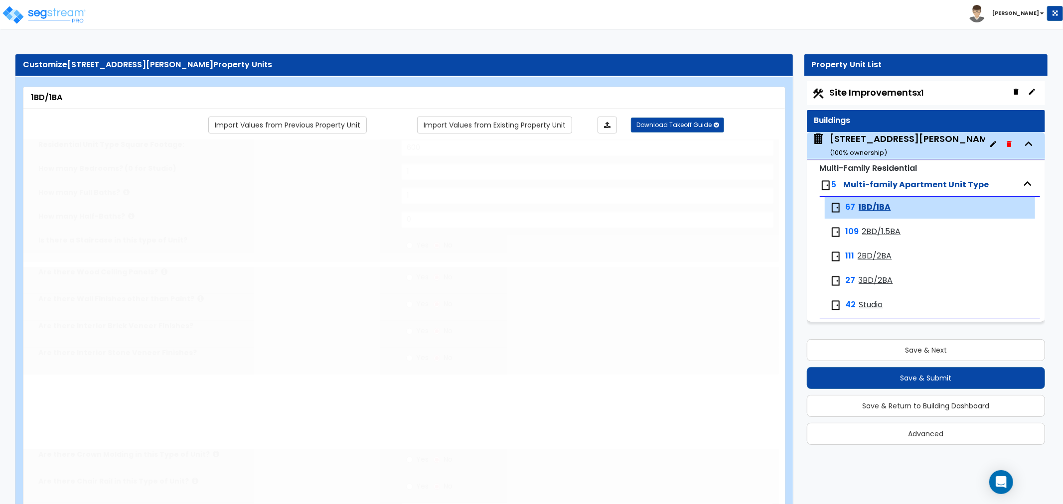
select select "1"
select select "2"
radio input "true"
select select "2"
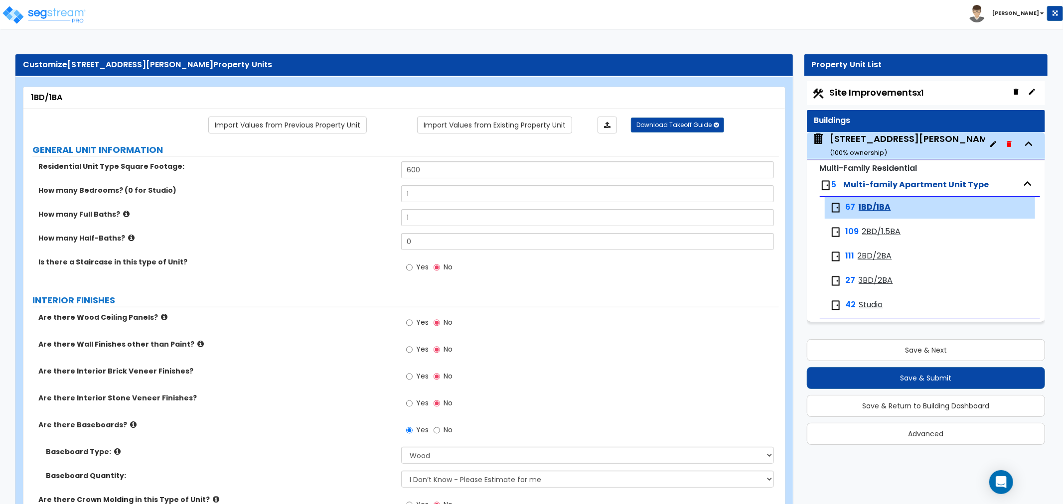
click at [654, 398] on div "Yes No" at bounding box center [590, 406] width 378 height 27
